Goal: Task Accomplishment & Management: Use online tool/utility

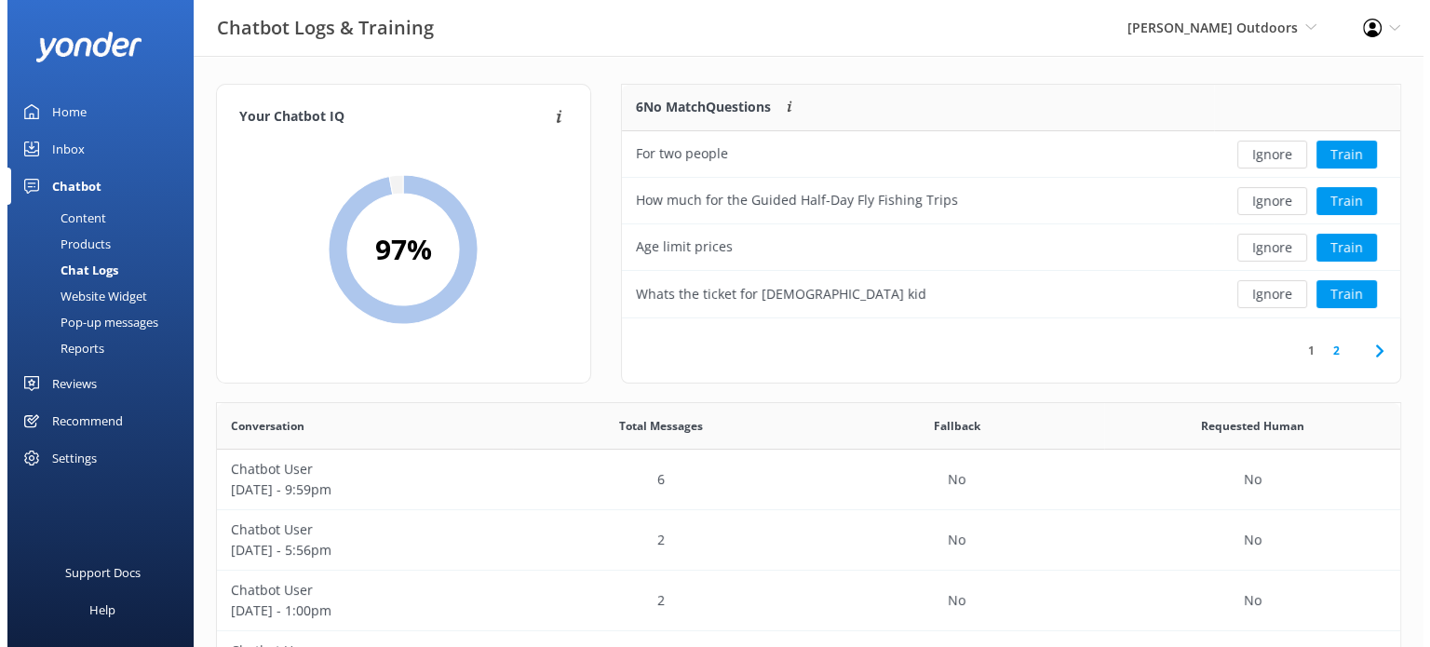
scroll to position [638, 1170]
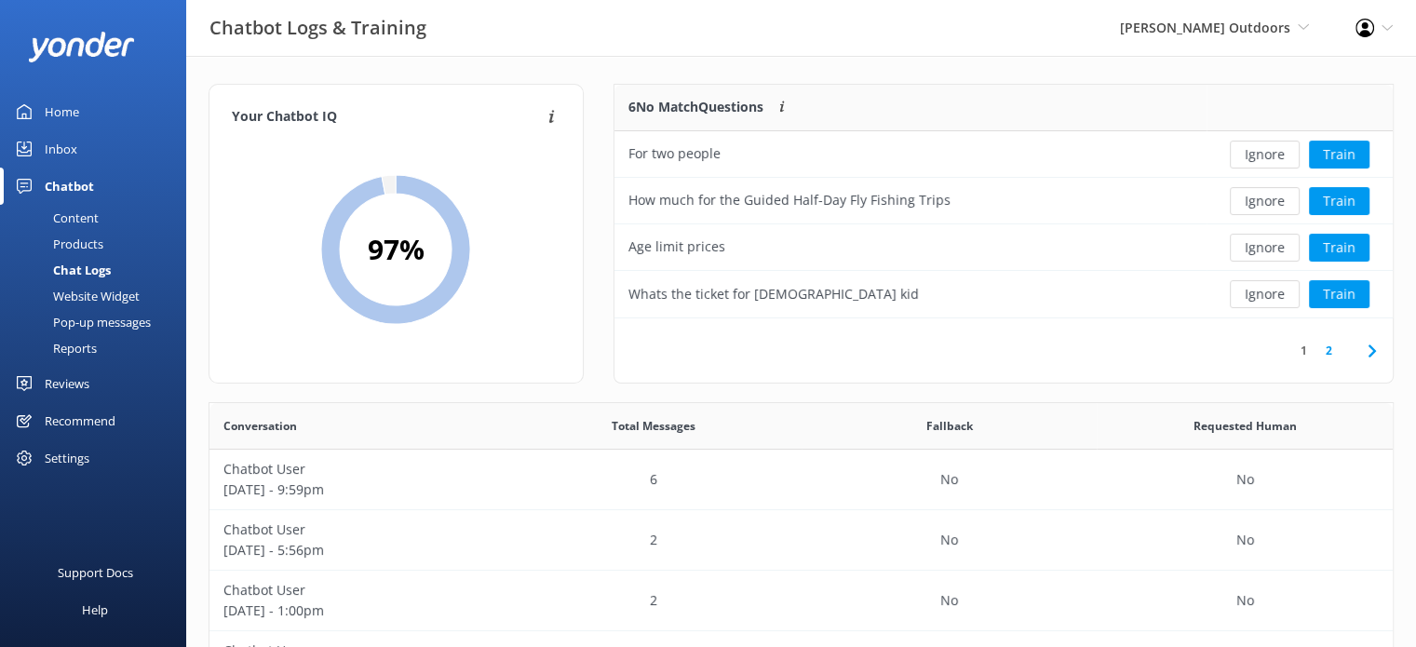
click at [57, 148] on div "Inbox" at bounding box center [61, 148] width 33 height 37
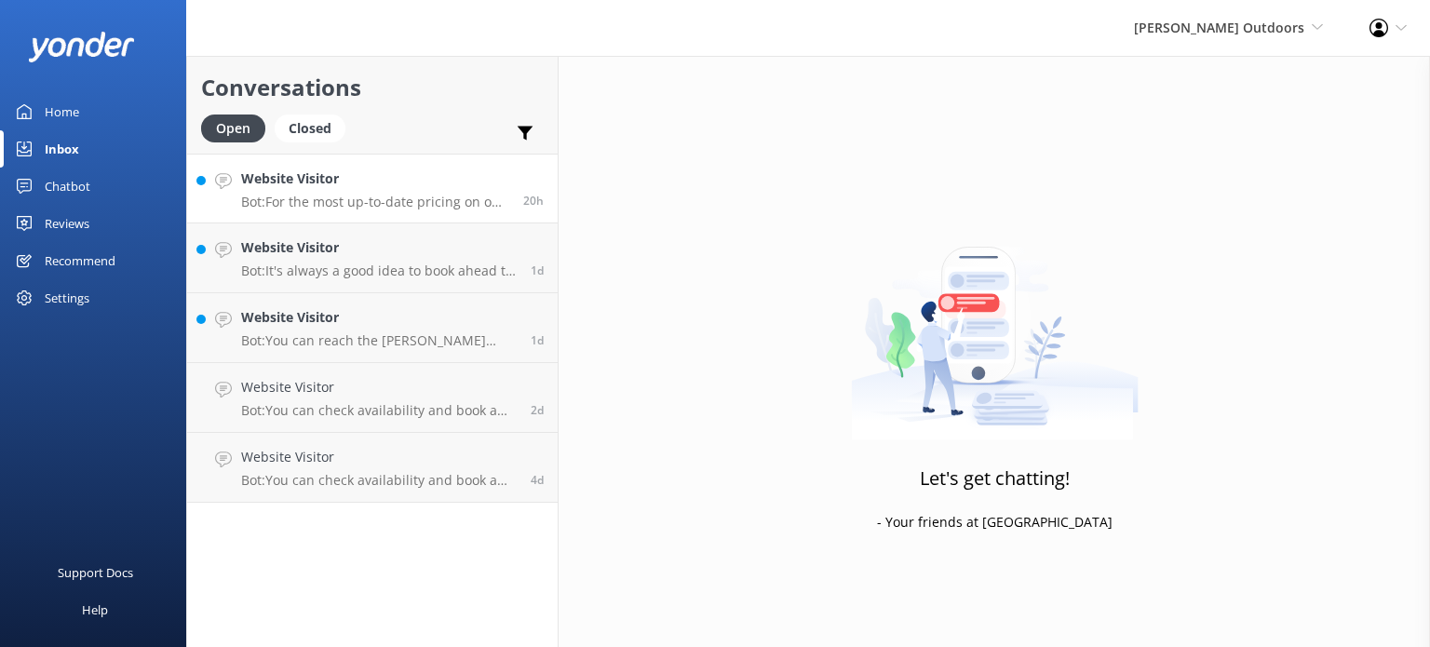
click at [360, 209] on p "Bot: For the most up-to-date pricing on our Guided Half Day Fly Fishing trips, …" at bounding box center [375, 202] width 268 height 17
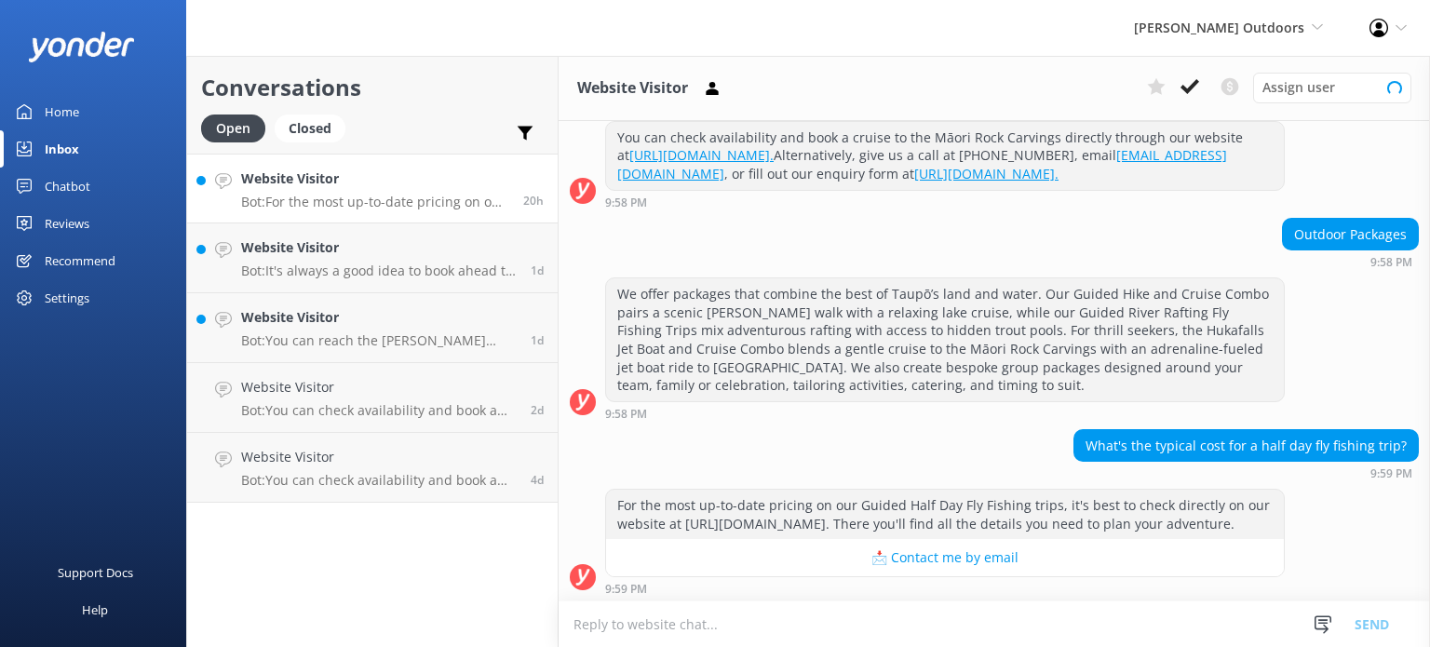
scroll to position [283, 0]
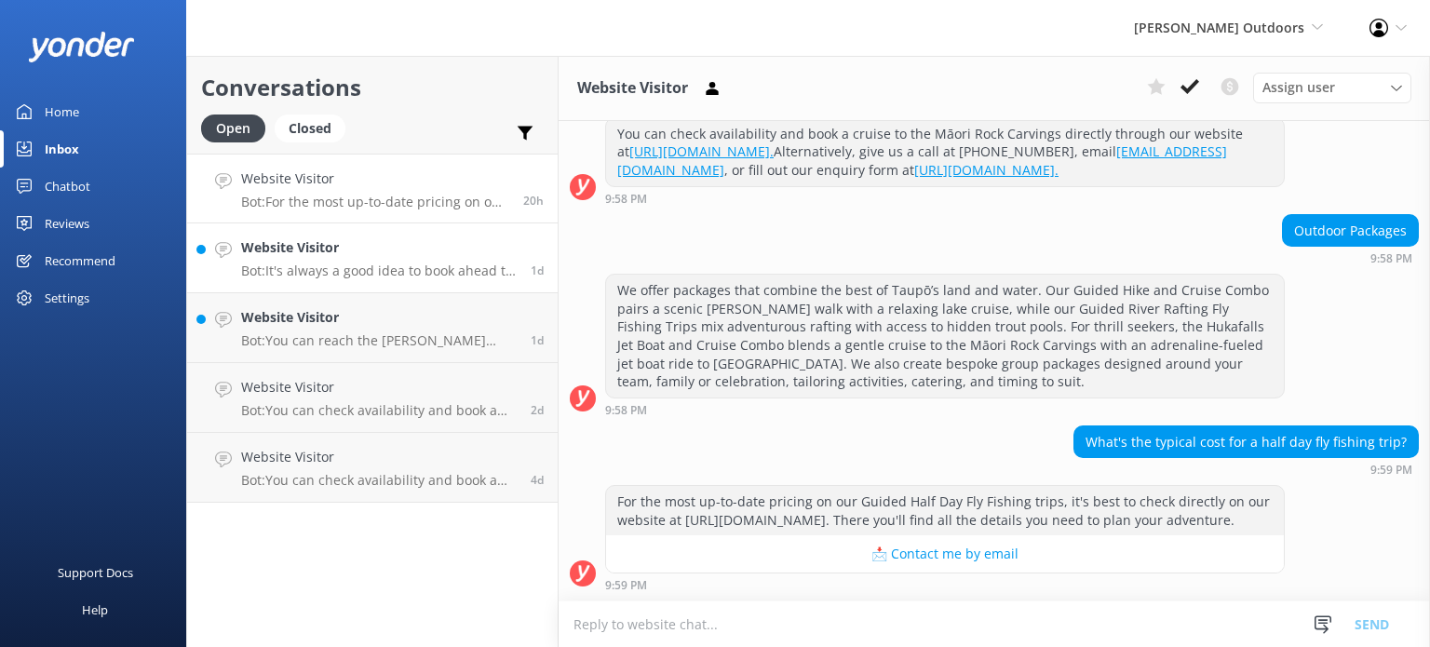
click at [445, 271] on p "Bot: It's always a good idea to book ahead to secure your spot, especially if y…" at bounding box center [379, 271] width 276 height 17
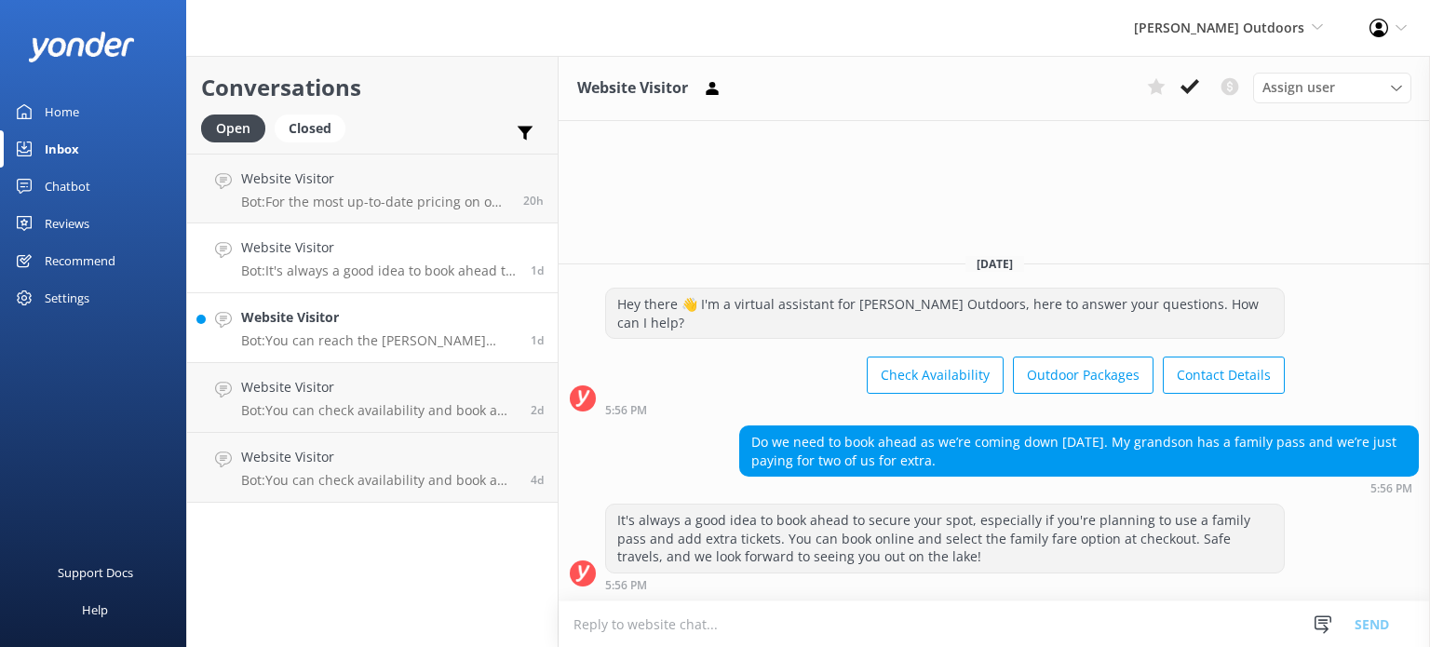
click at [420, 323] on h4 "Website Visitor" at bounding box center [379, 317] width 276 height 20
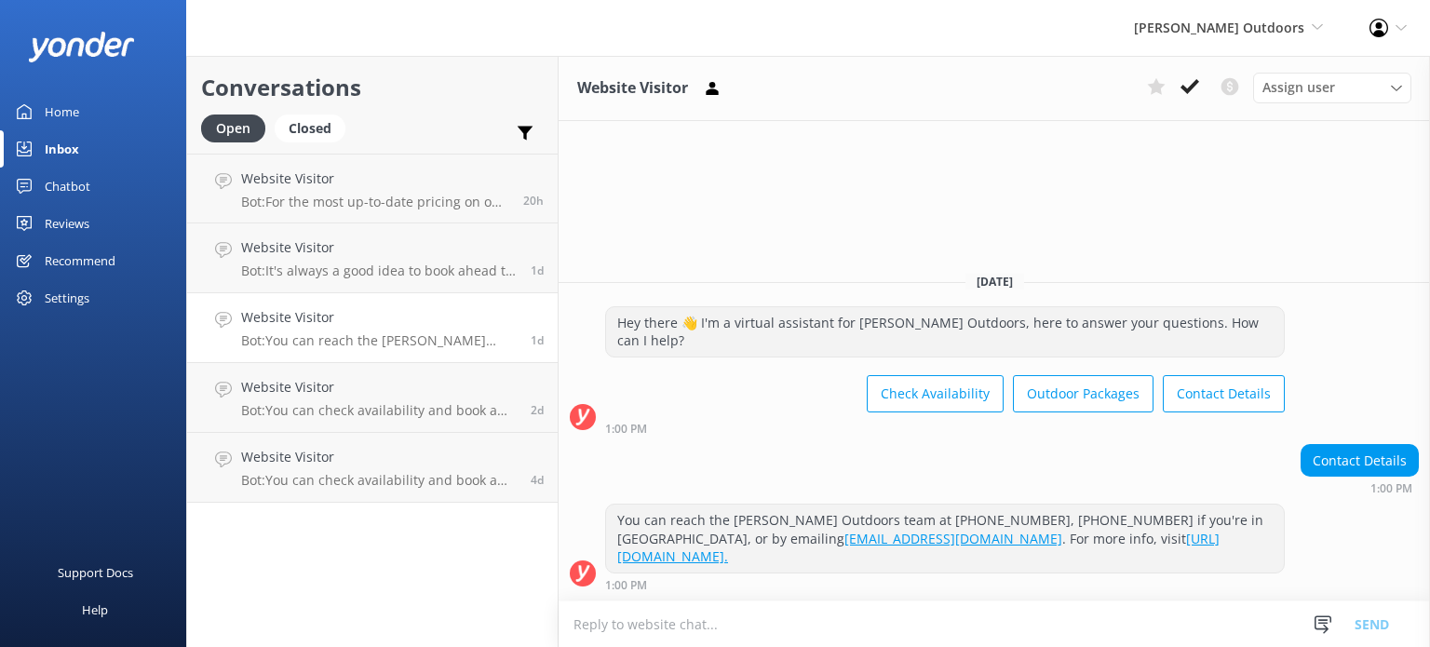
click at [53, 103] on div "Home" at bounding box center [62, 111] width 34 height 37
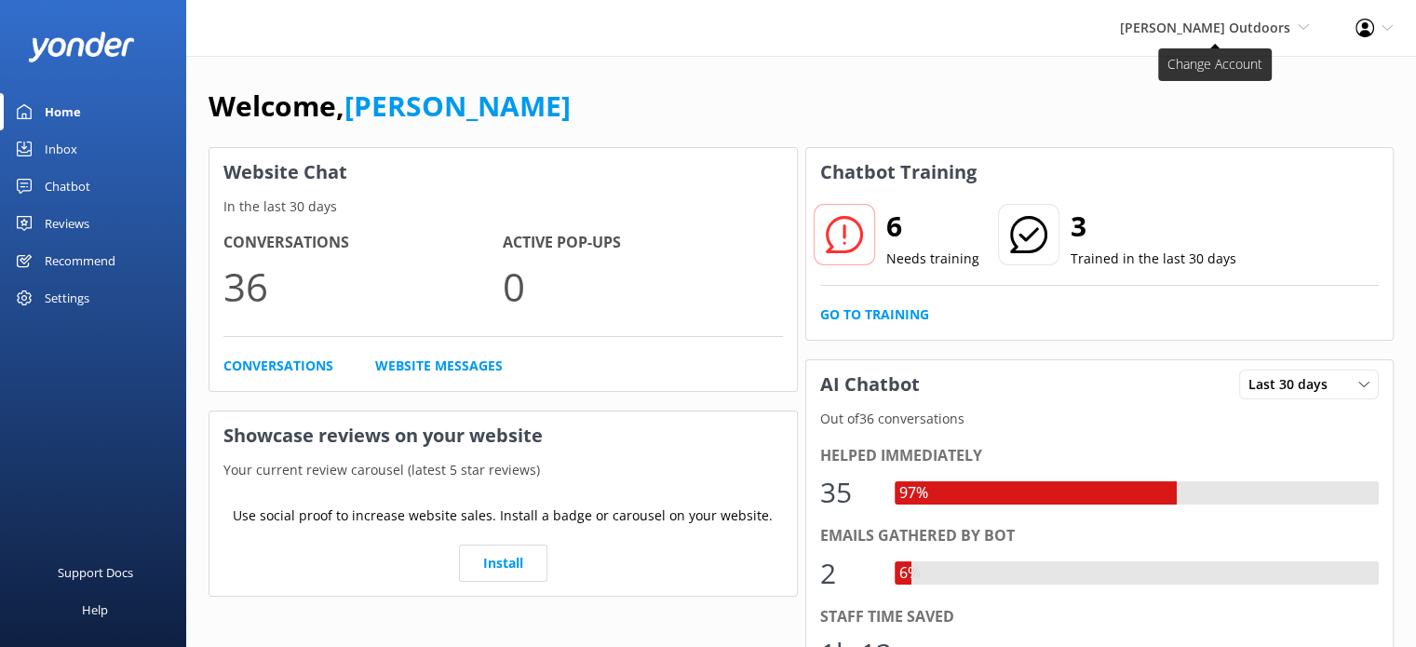
click at [1299, 24] on icon at bounding box center [1303, 26] width 11 height 11
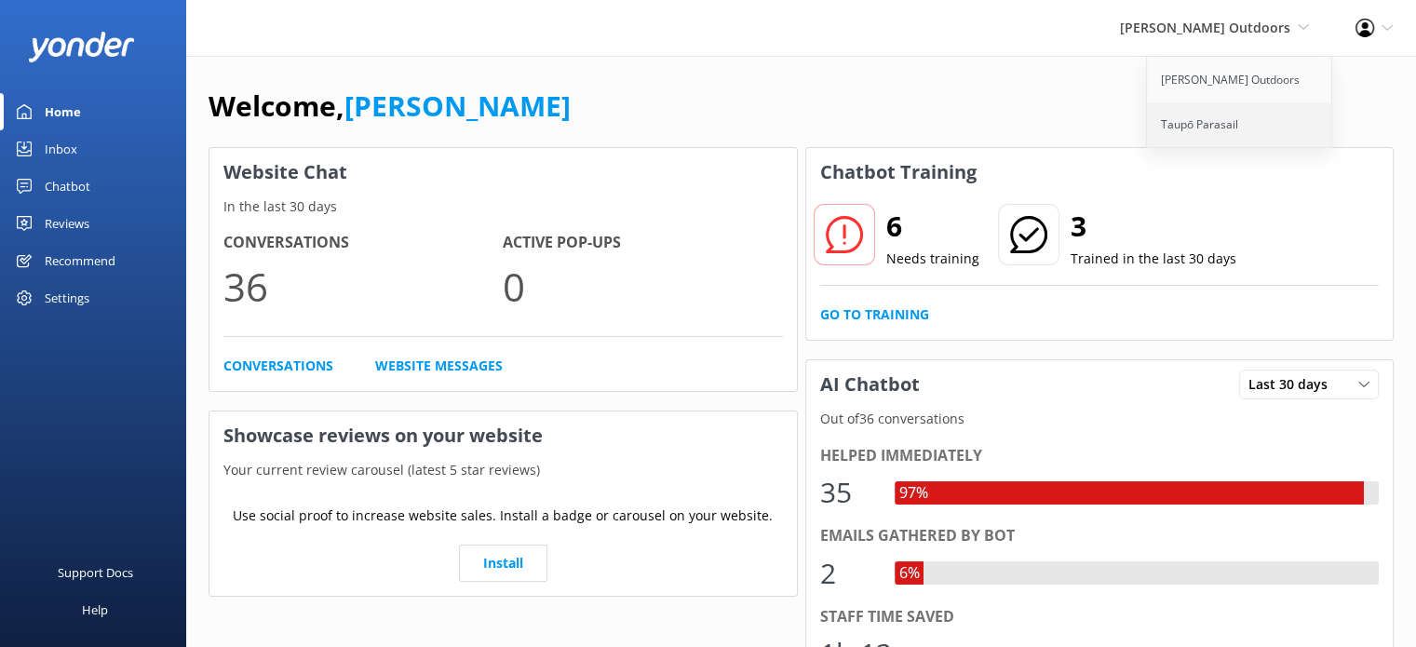
click at [1197, 116] on link "Taupō Parasail" at bounding box center [1240, 124] width 186 height 45
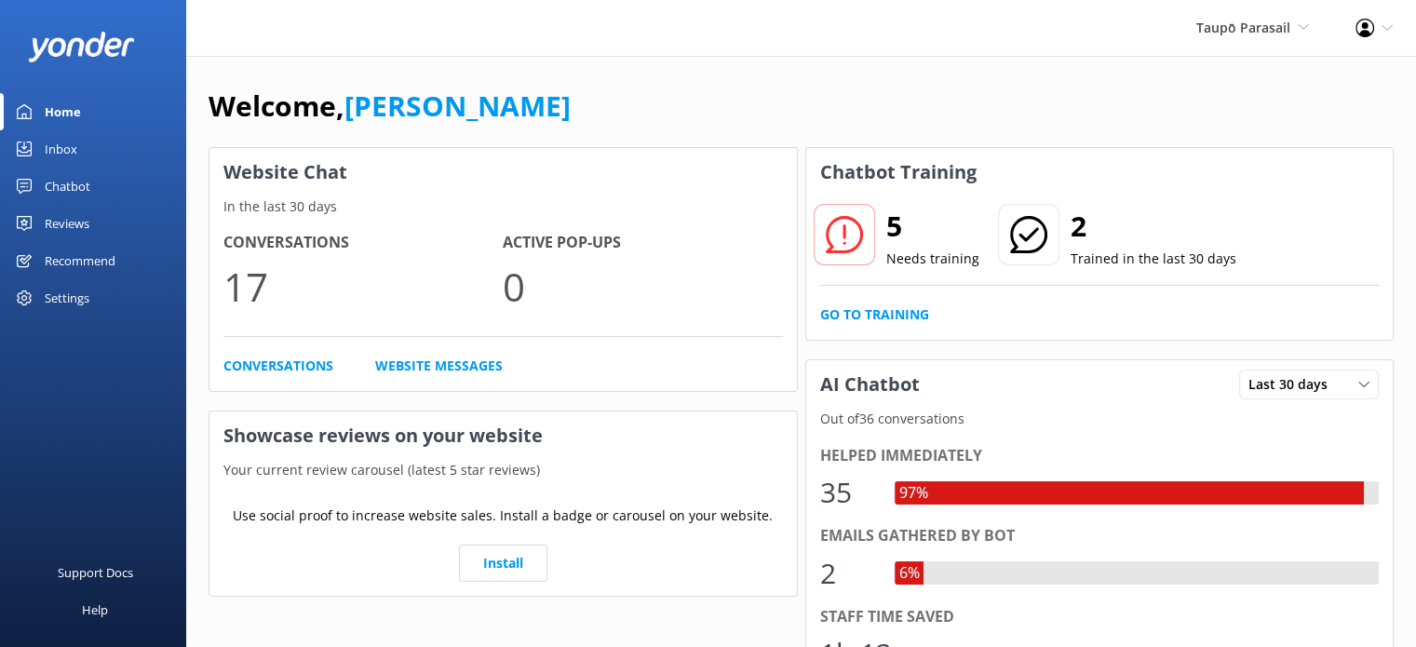
click at [57, 143] on div "Inbox" at bounding box center [61, 148] width 33 height 37
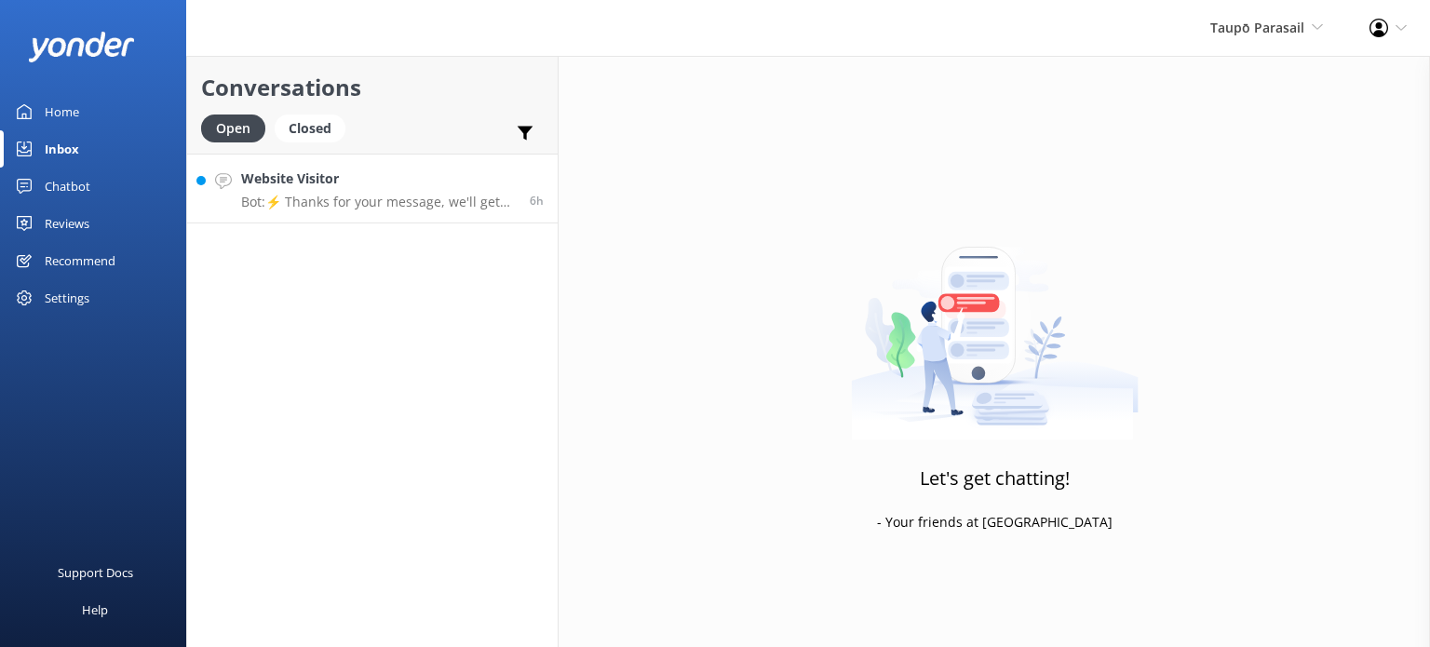
click at [362, 195] on p "Bot: ⚡ Thanks for your message, we'll get back to you as soon as we can. You're…" at bounding box center [378, 202] width 275 height 17
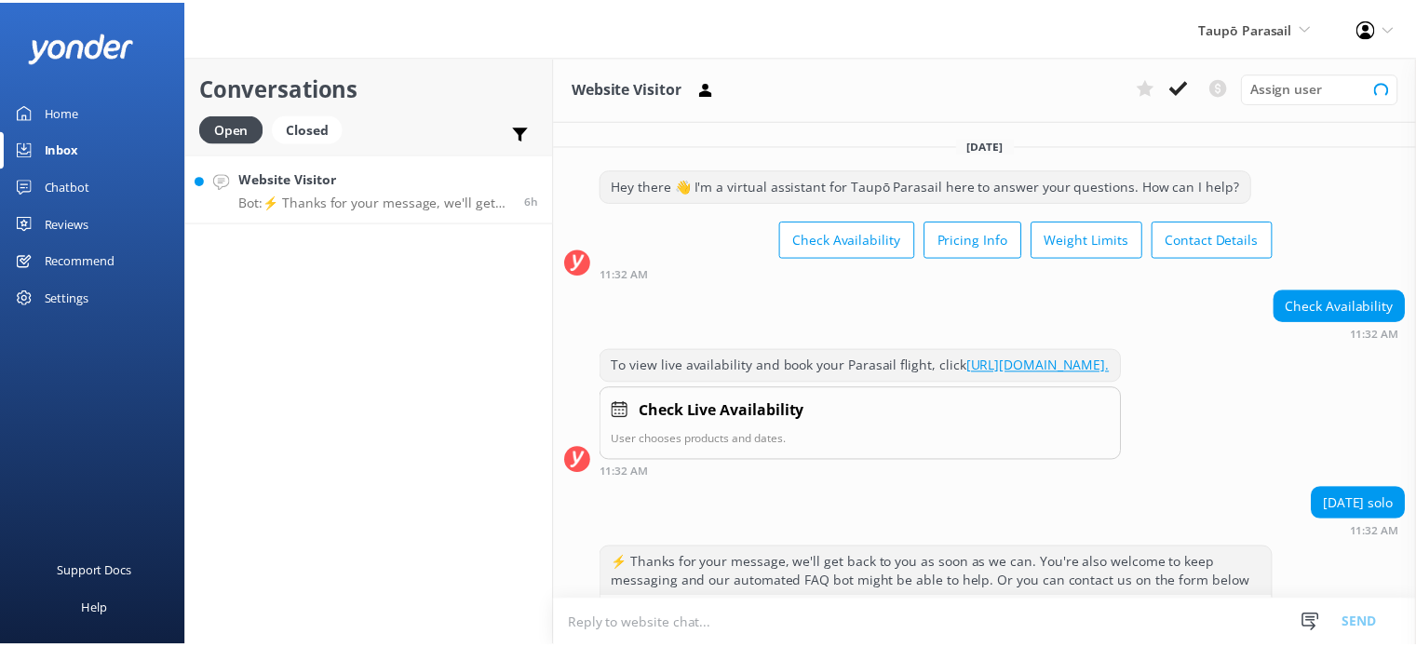
scroll to position [78, 0]
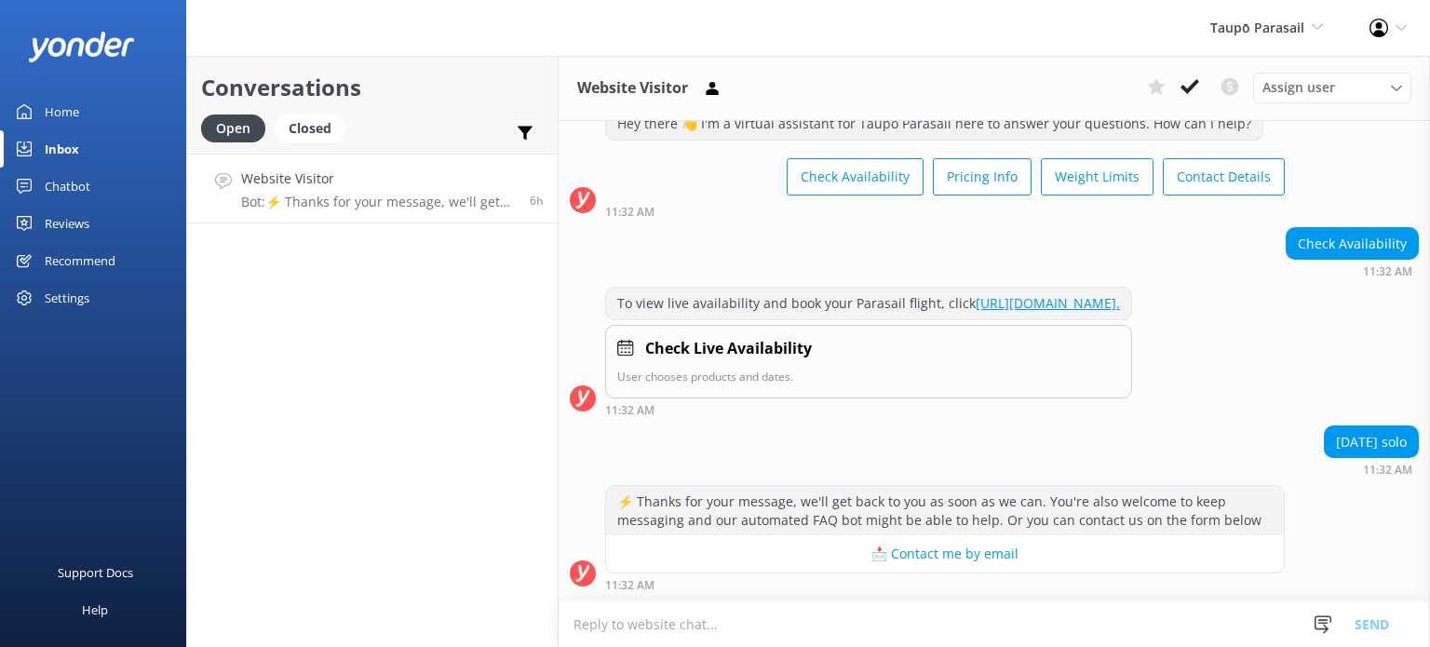
click at [60, 102] on div "Home" at bounding box center [62, 111] width 34 height 37
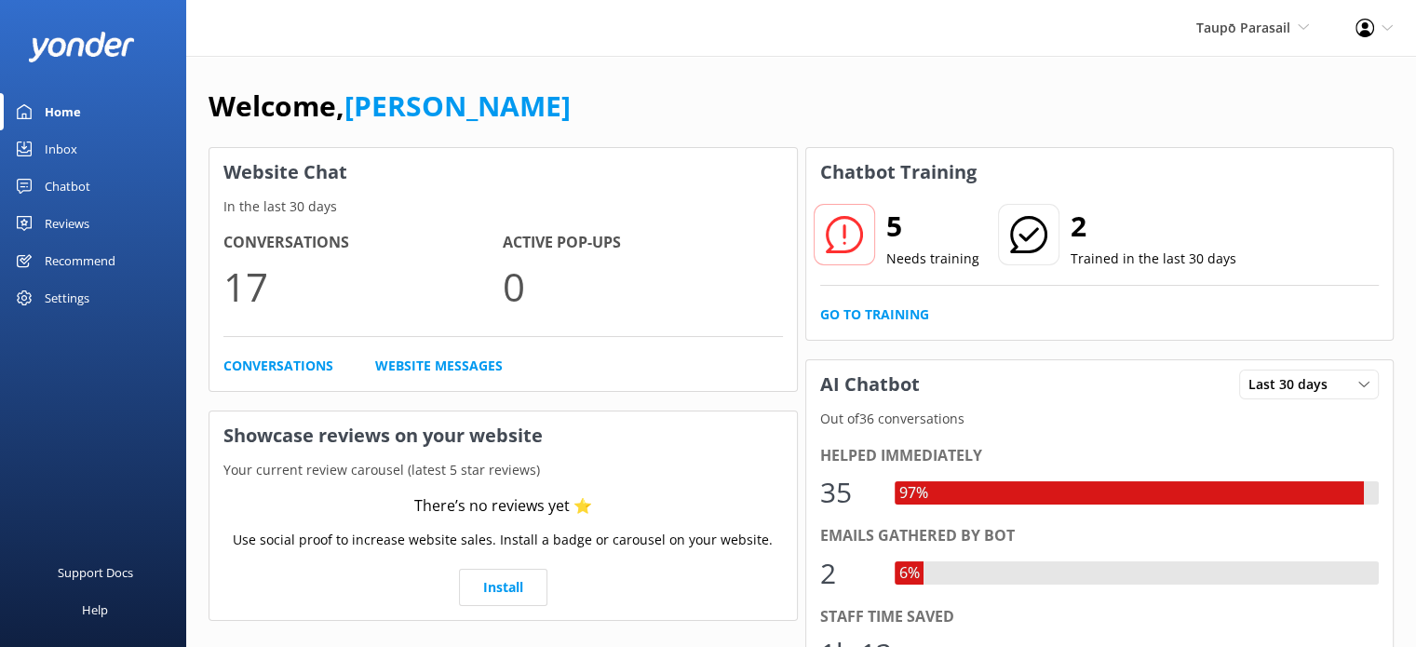
click at [843, 237] on use at bounding box center [843, 234] width 37 height 37
click at [73, 182] on div "Chatbot" at bounding box center [68, 186] width 46 height 37
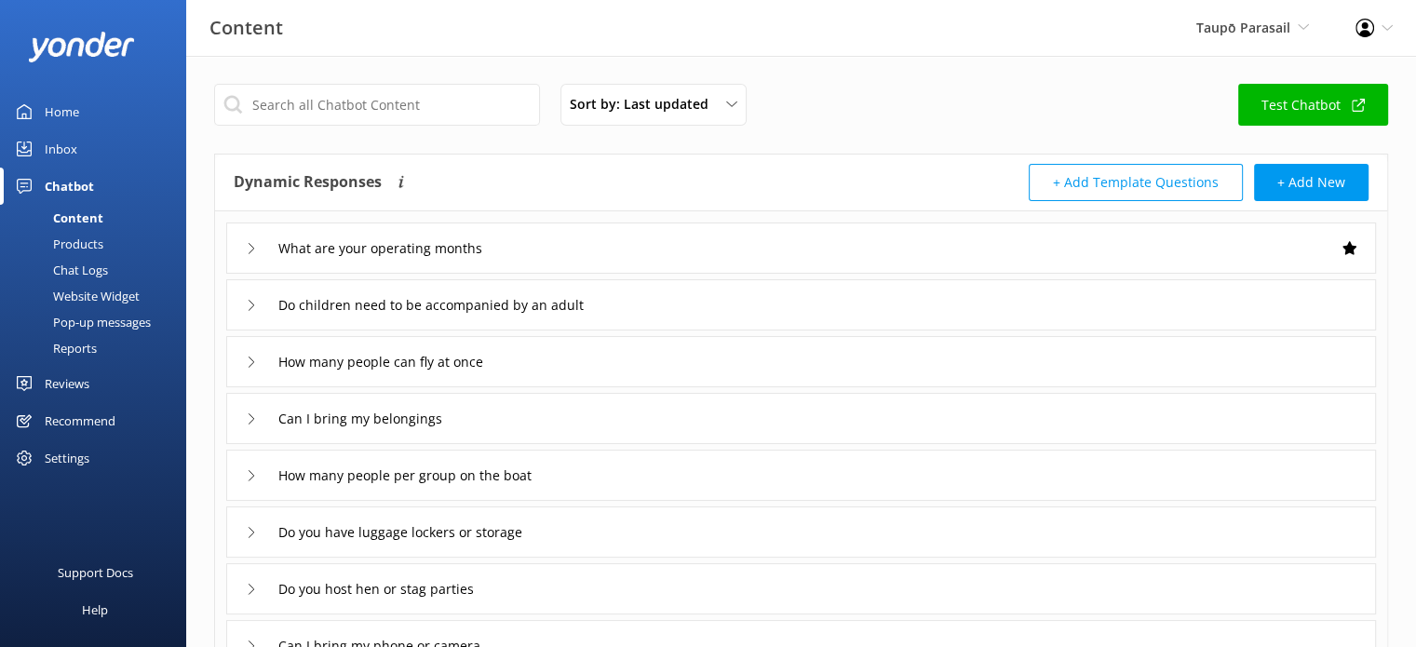
click at [76, 270] on div "Chat Logs" at bounding box center [59, 270] width 97 height 26
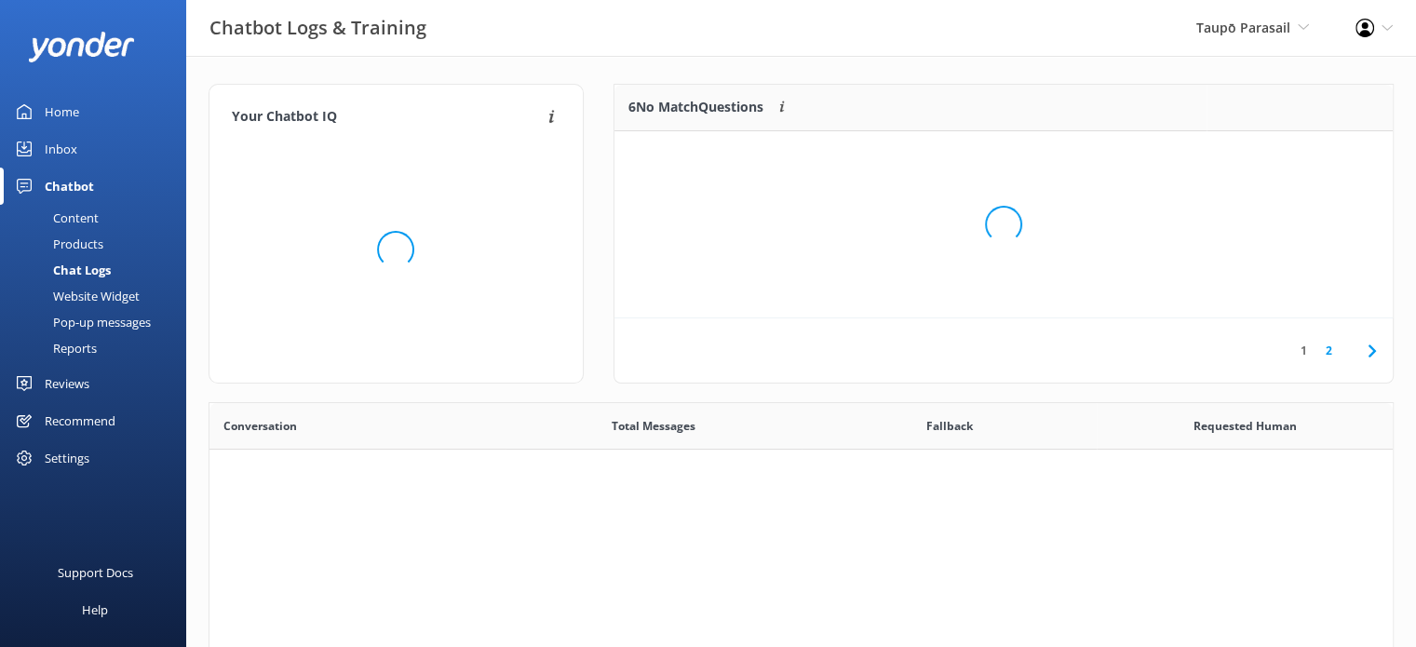
scroll to position [638, 1170]
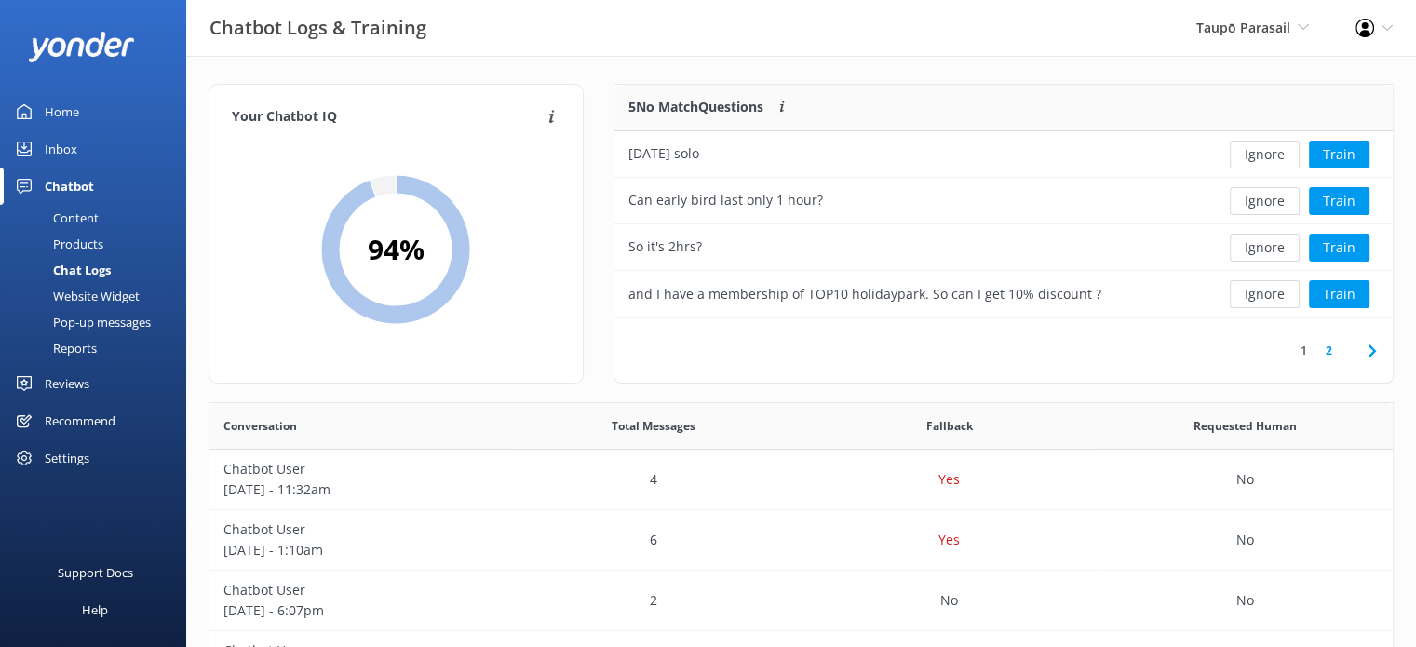
click at [1330, 348] on link "2" at bounding box center [1329, 351] width 25 height 18
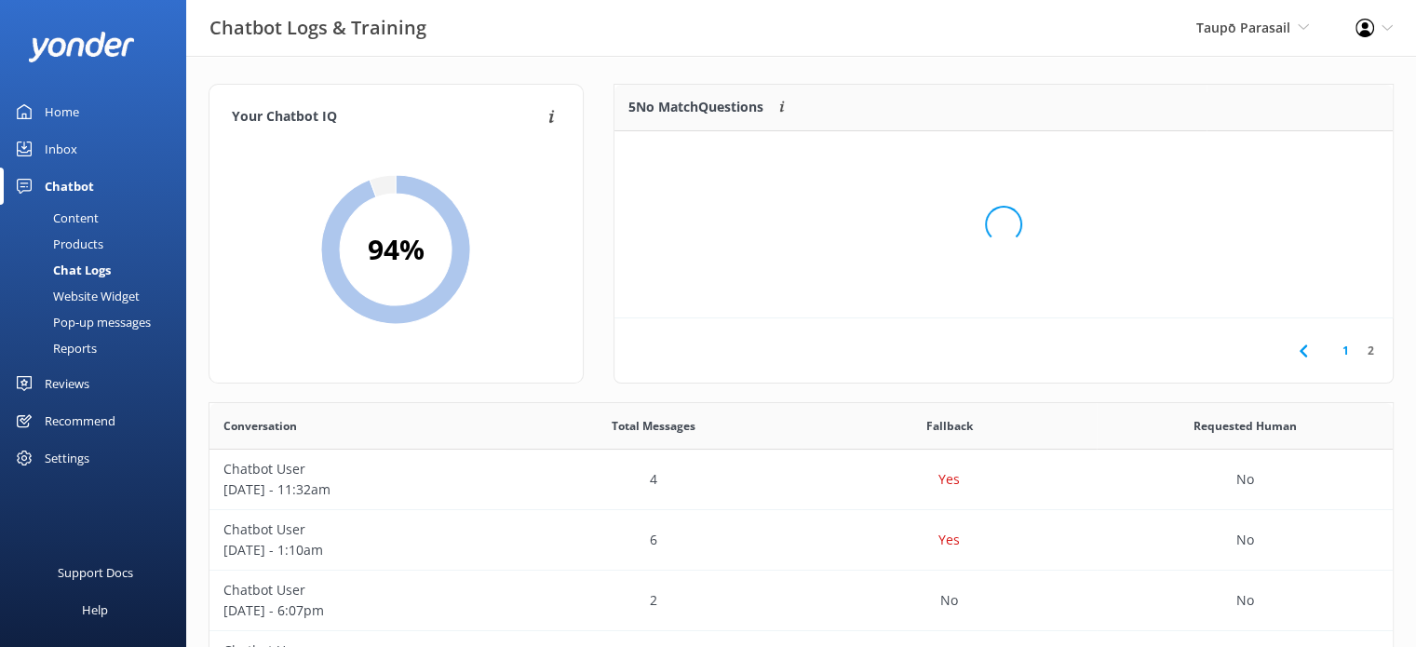
scroll to position [15, 15]
click at [1300, 345] on icon at bounding box center [1304, 351] width 22 height 22
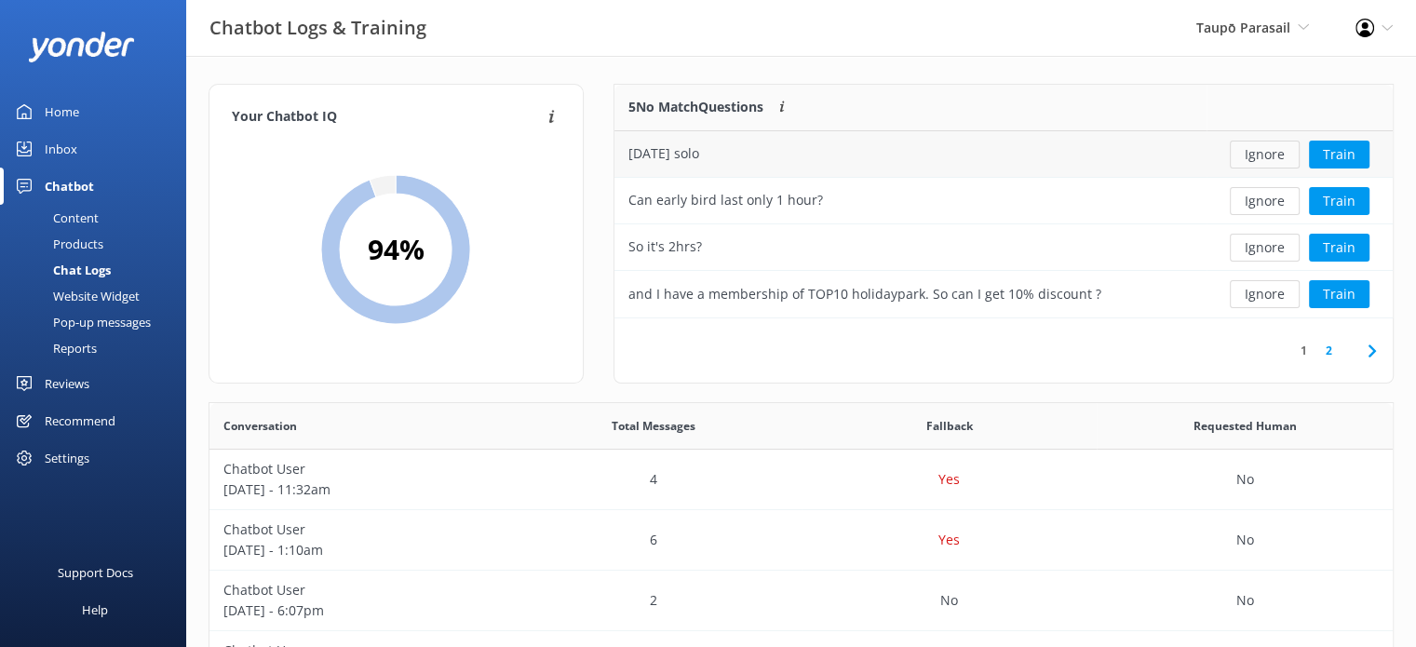
click at [1254, 148] on button "Ignore" at bounding box center [1265, 155] width 70 height 28
